Goal: Task Accomplishment & Management: Manage account settings

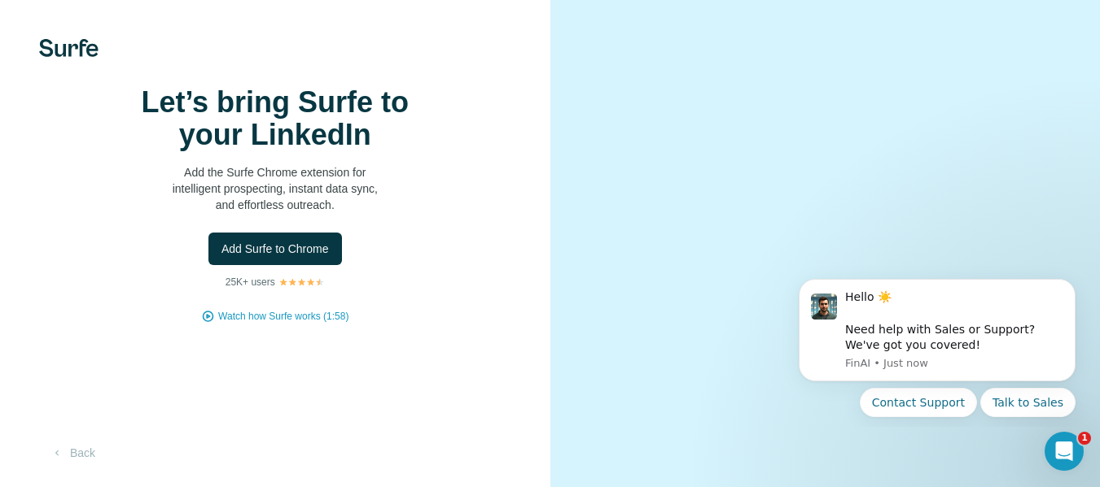
scroll to position [83, 0]
click at [271, 241] on span "Add Surfe to Chrome" at bounding box center [274, 249] width 107 height 16
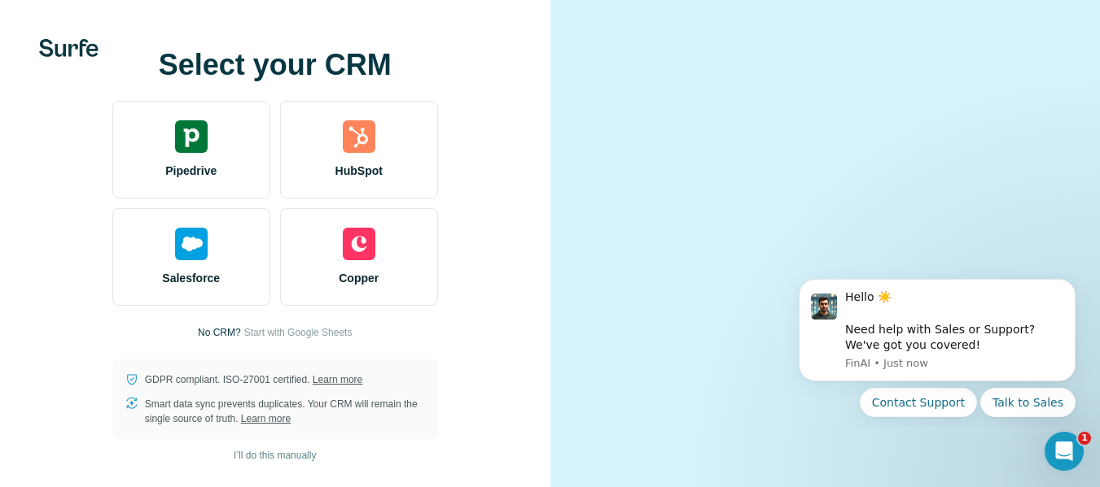
click at [553, 105] on div at bounding box center [825, 243] width 550 height 487
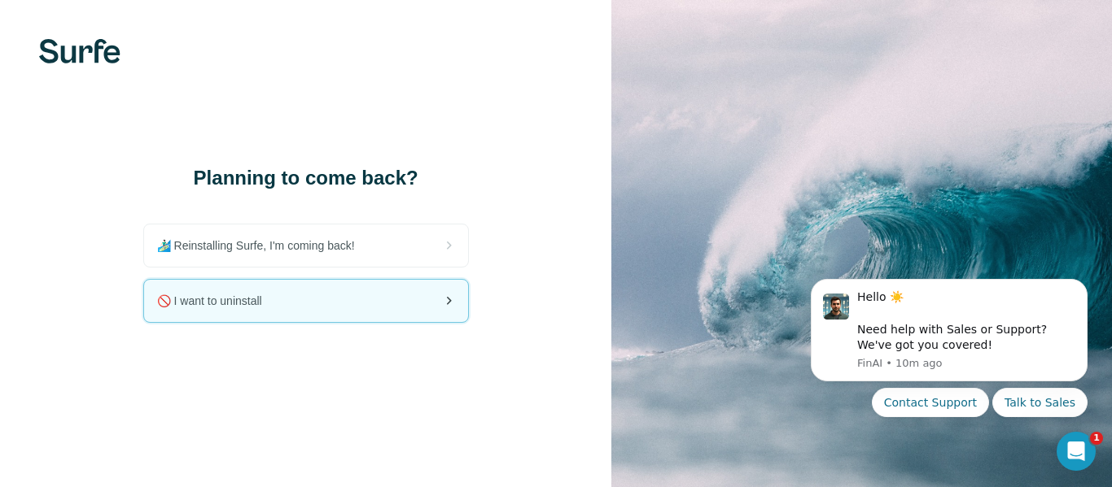
click at [301, 311] on div "🚫 I want to uninstall" at bounding box center [306, 301] width 324 height 42
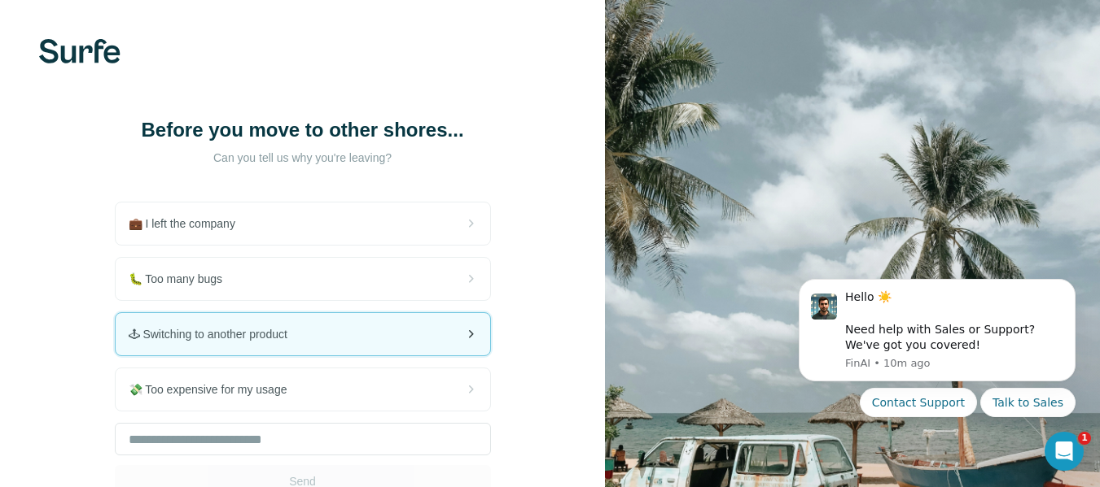
click at [311, 356] on div "🕹 Switching to another product" at bounding box center [303, 334] width 374 height 42
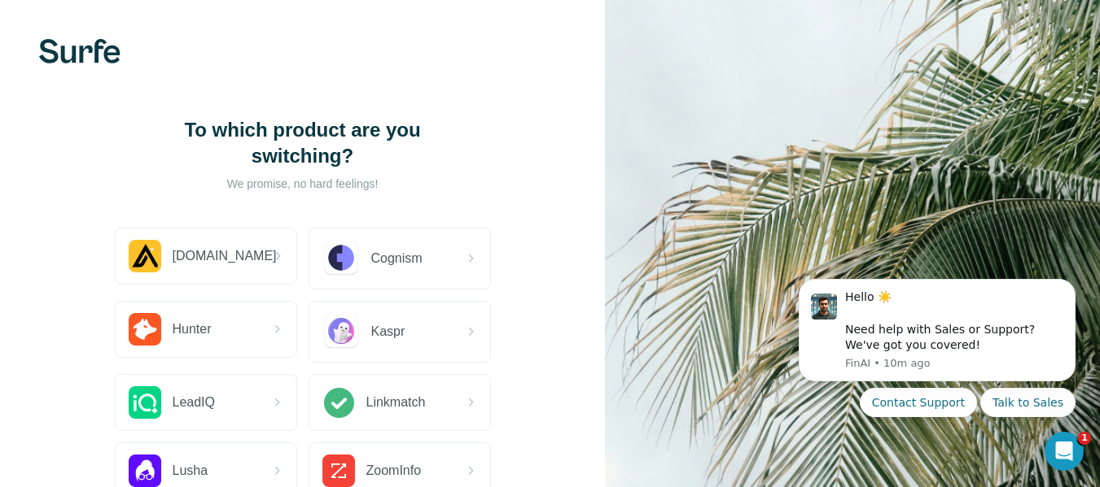
scroll to position [216, 0]
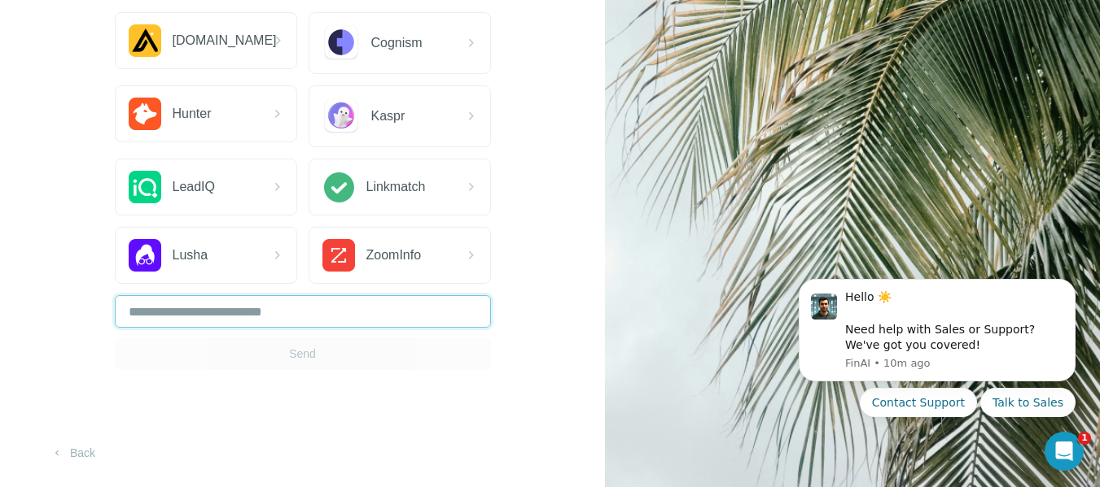
click at [240, 310] on input "text" at bounding box center [303, 311] width 376 height 33
type input "*****"
click at [295, 352] on span "Send" at bounding box center [302, 354] width 27 height 16
